Goal: Use online tool/utility: Utilize a website feature to perform a specific function

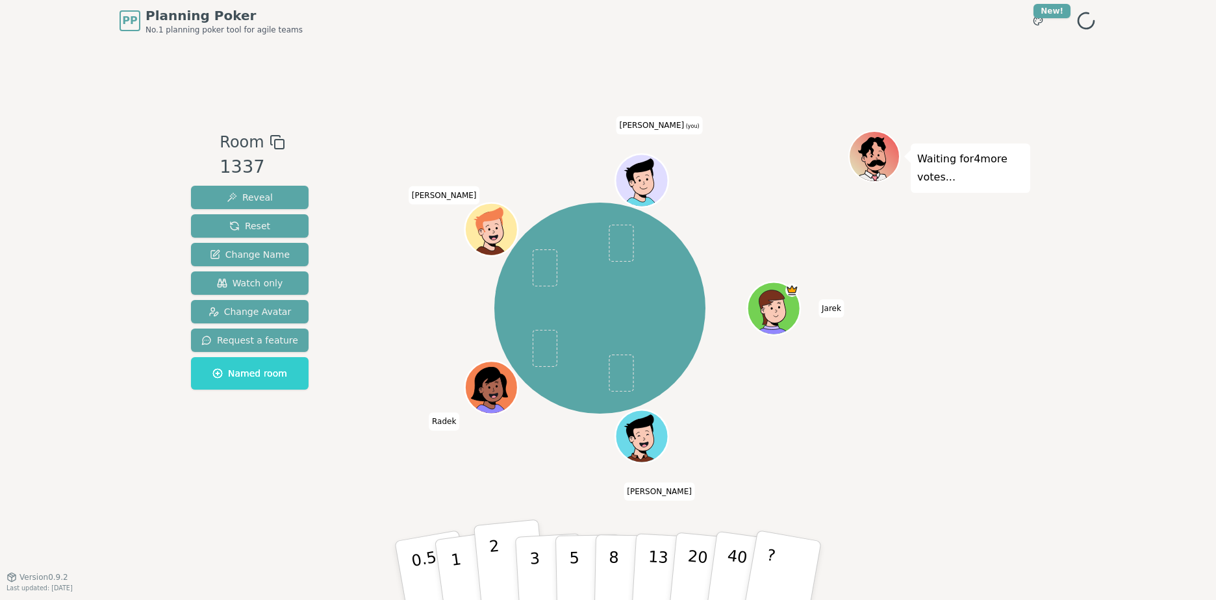
click at [494, 565] on p "2" at bounding box center [497, 572] width 17 height 71
